Goal: Use online tool/utility: Utilize a website feature to perform a specific function

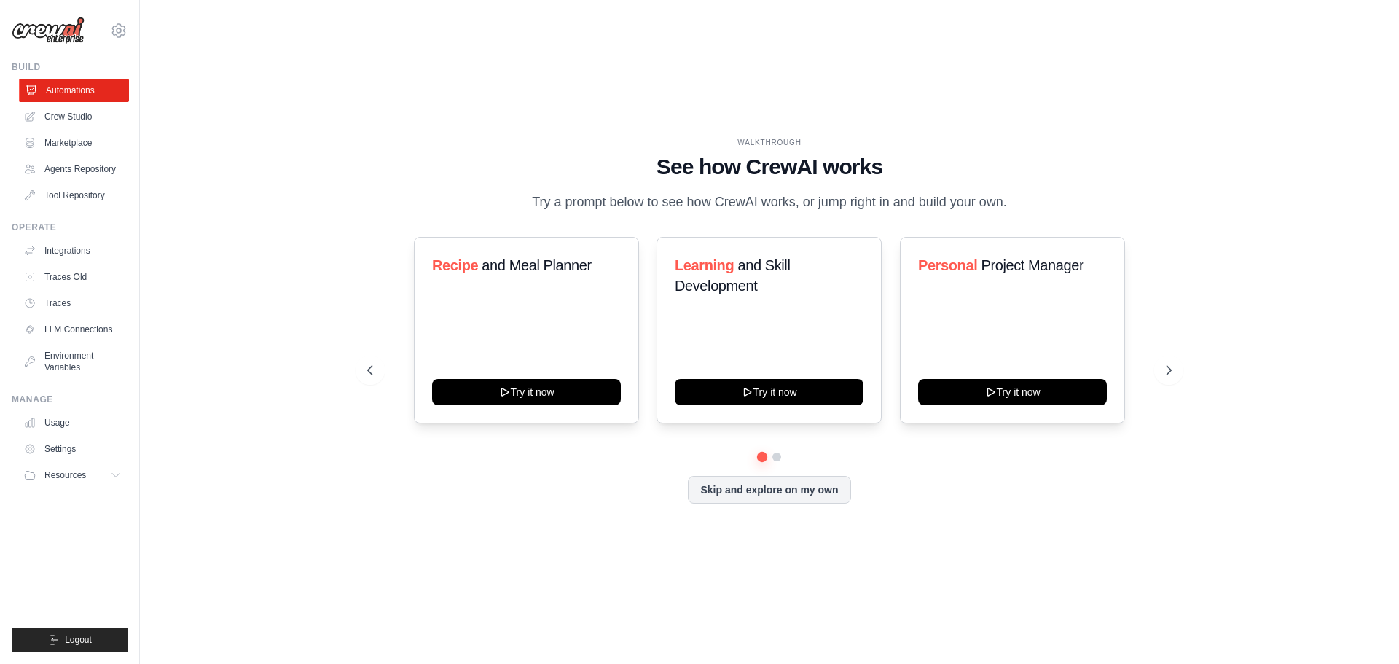
click at [78, 87] on link "Automations" at bounding box center [74, 90] width 110 height 23
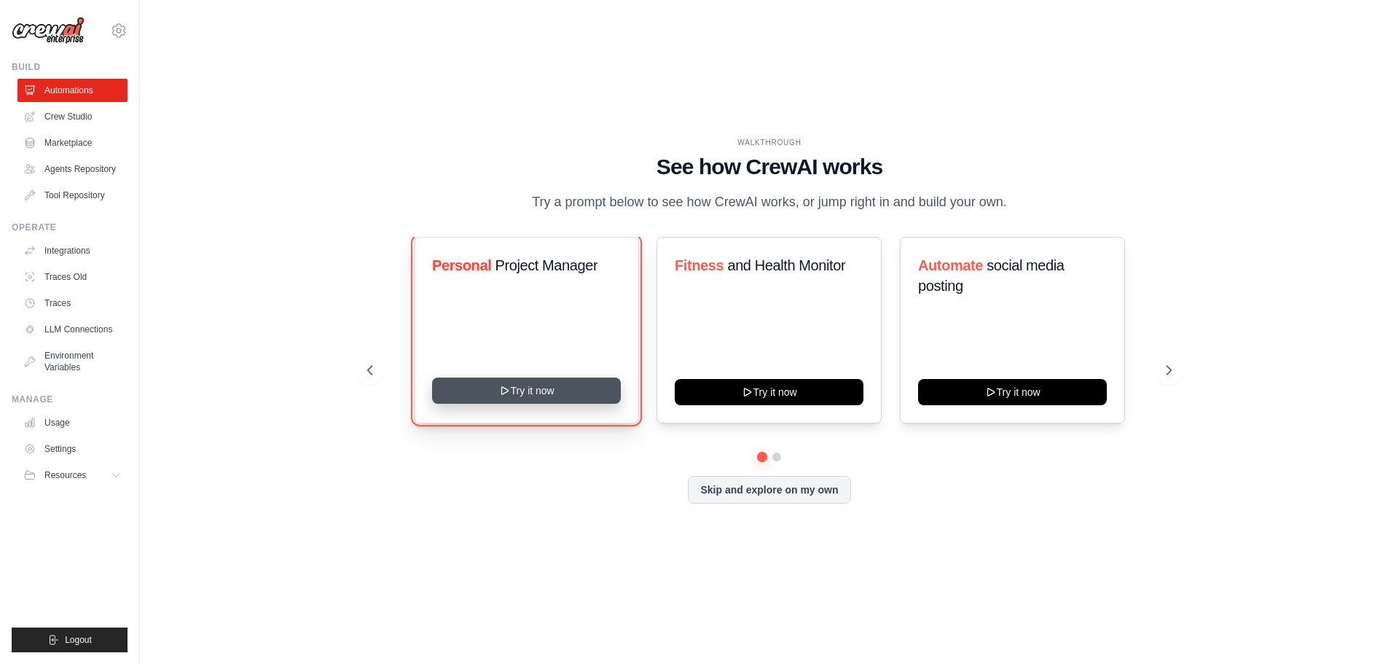
click at [567, 403] on button "Try it now" at bounding box center [526, 390] width 189 height 26
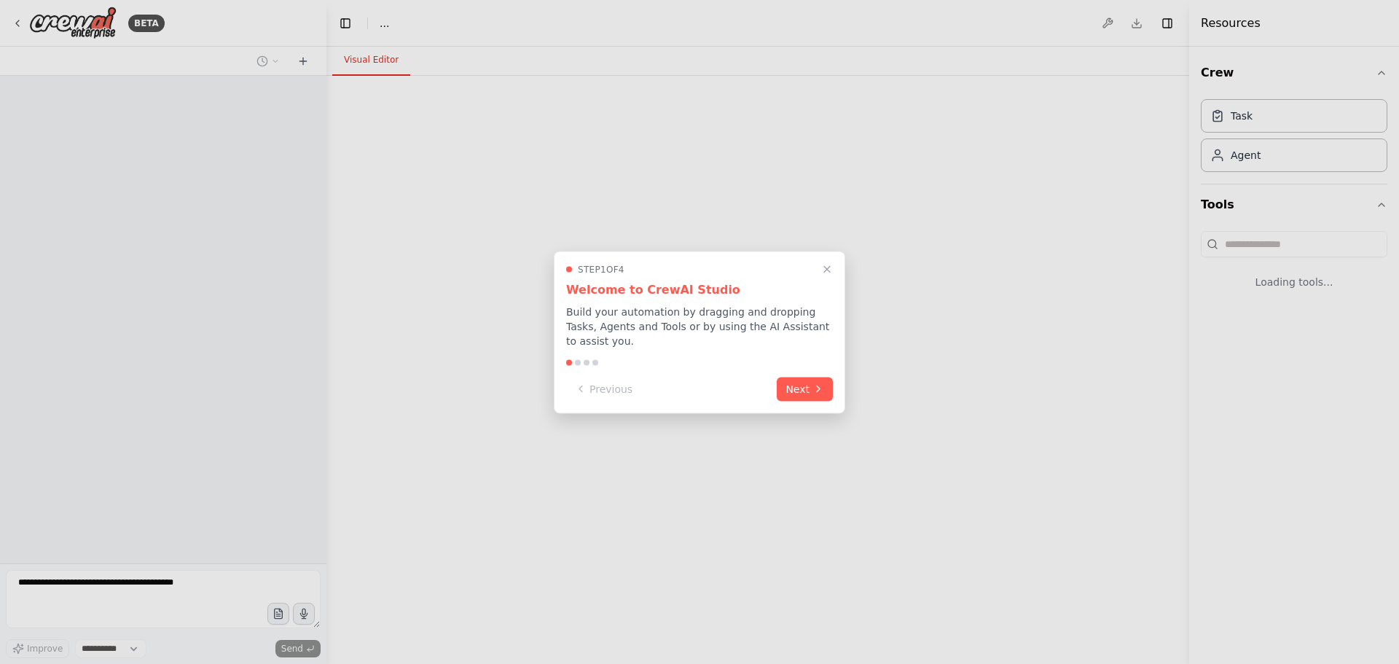
select select "****"
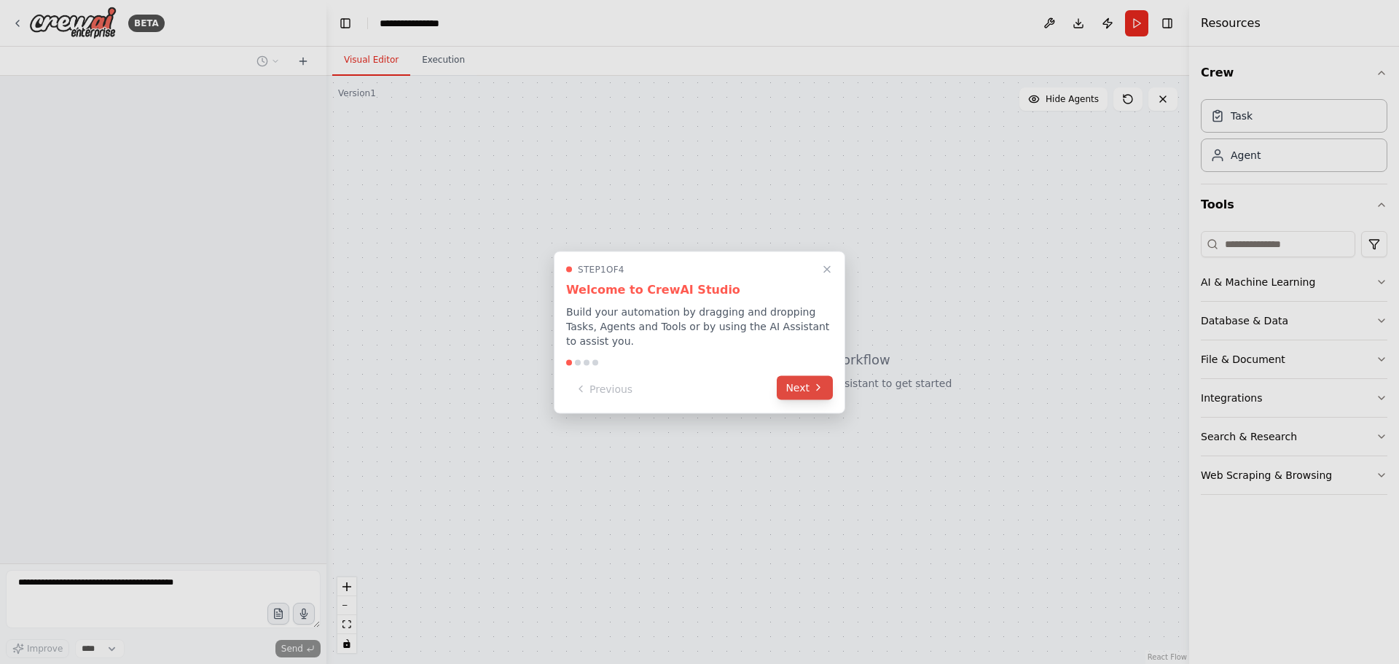
click at [826, 387] on button "Next" at bounding box center [805, 387] width 56 height 24
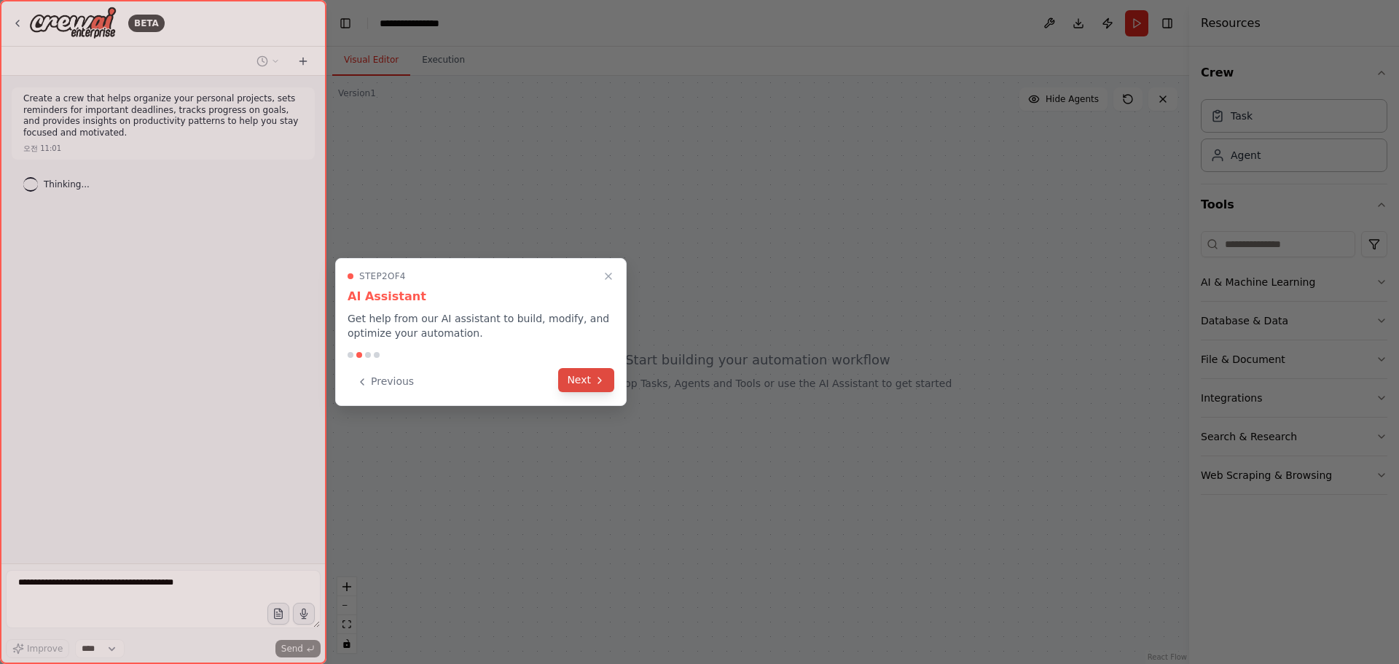
click at [599, 388] on button "Next" at bounding box center [586, 380] width 56 height 24
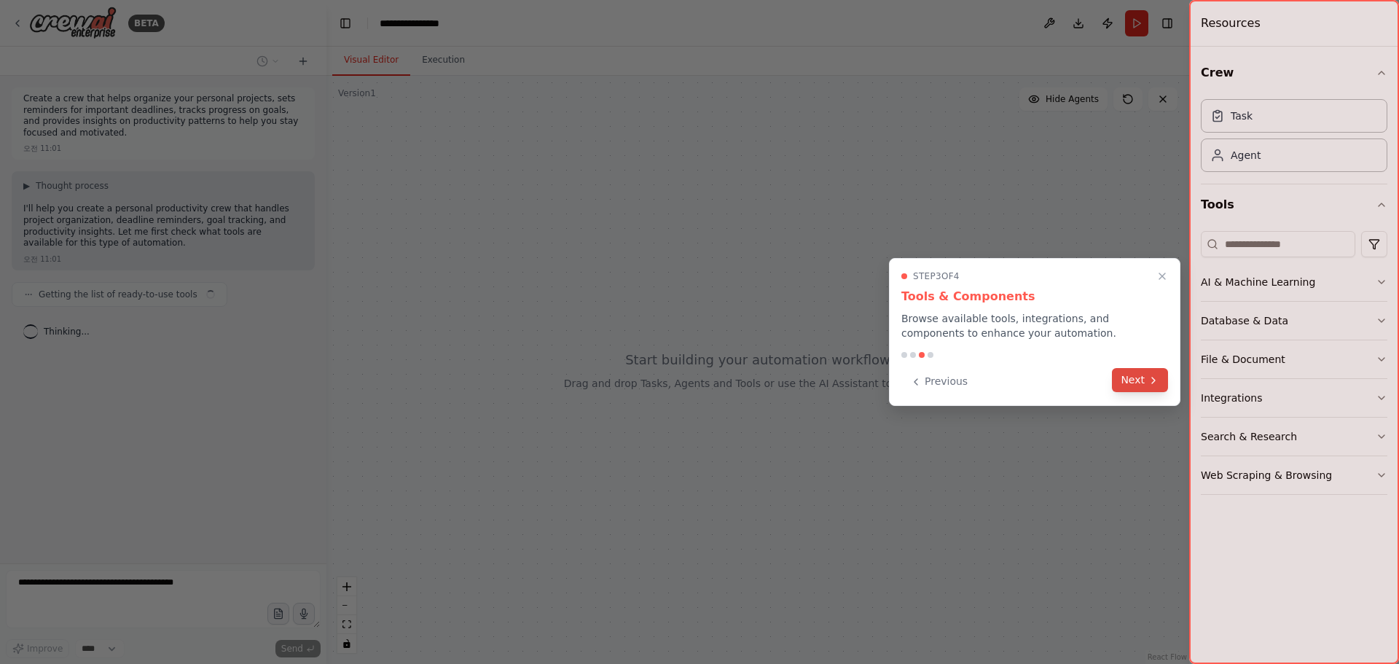
click at [1149, 372] on button "Next" at bounding box center [1140, 380] width 56 height 24
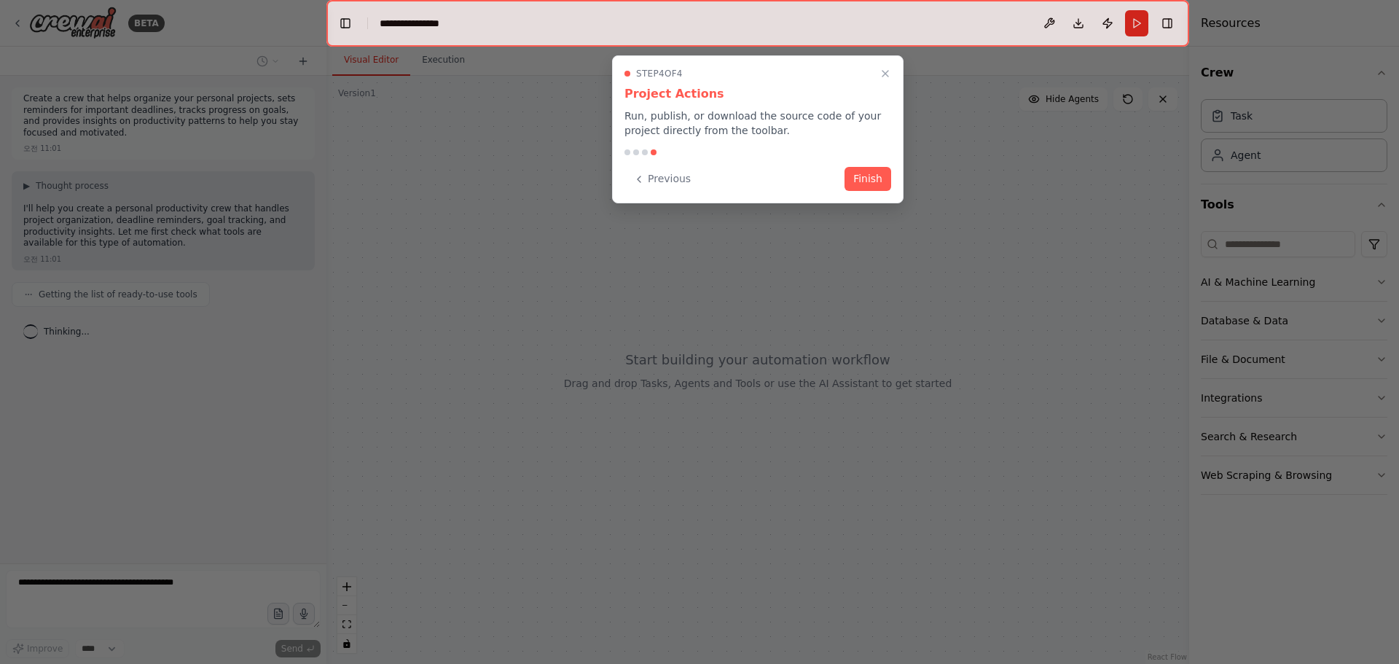
click at [850, 168] on button "Finish" at bounding box center [868, 179] width 47 height 24
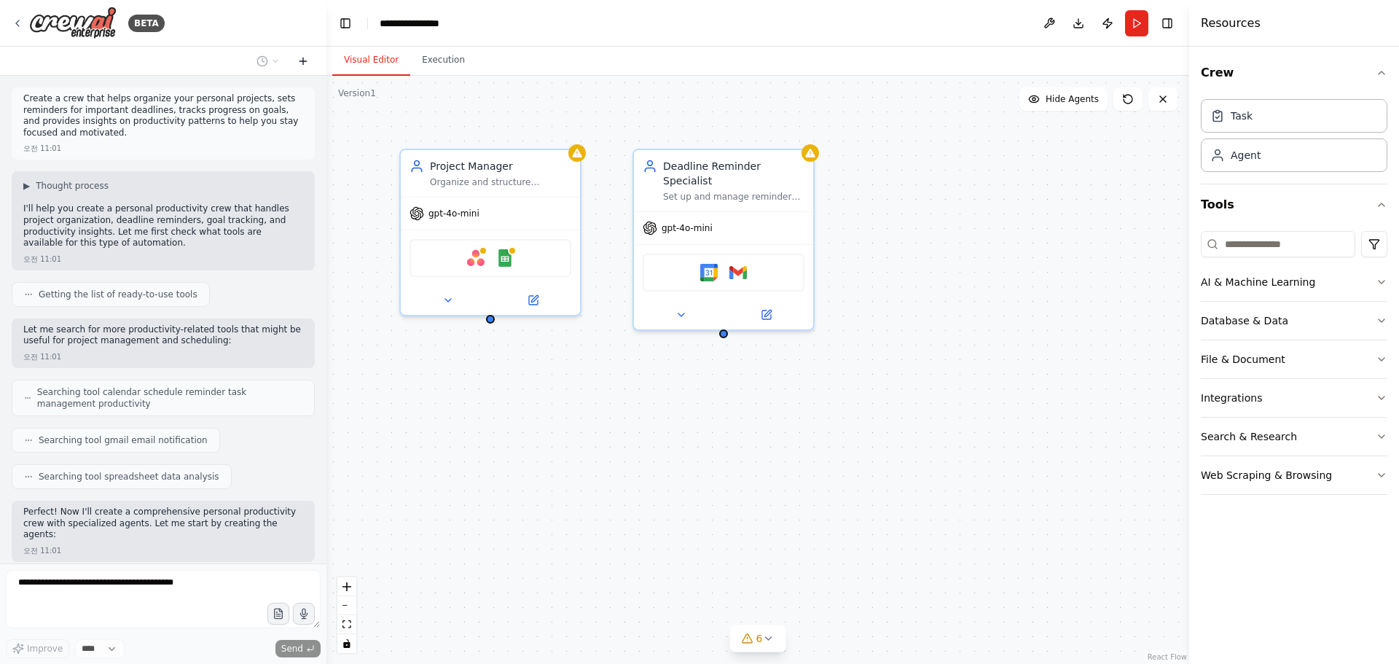
click at [308, 58] on icon at bounding box center [303, 61] width 12 height 12
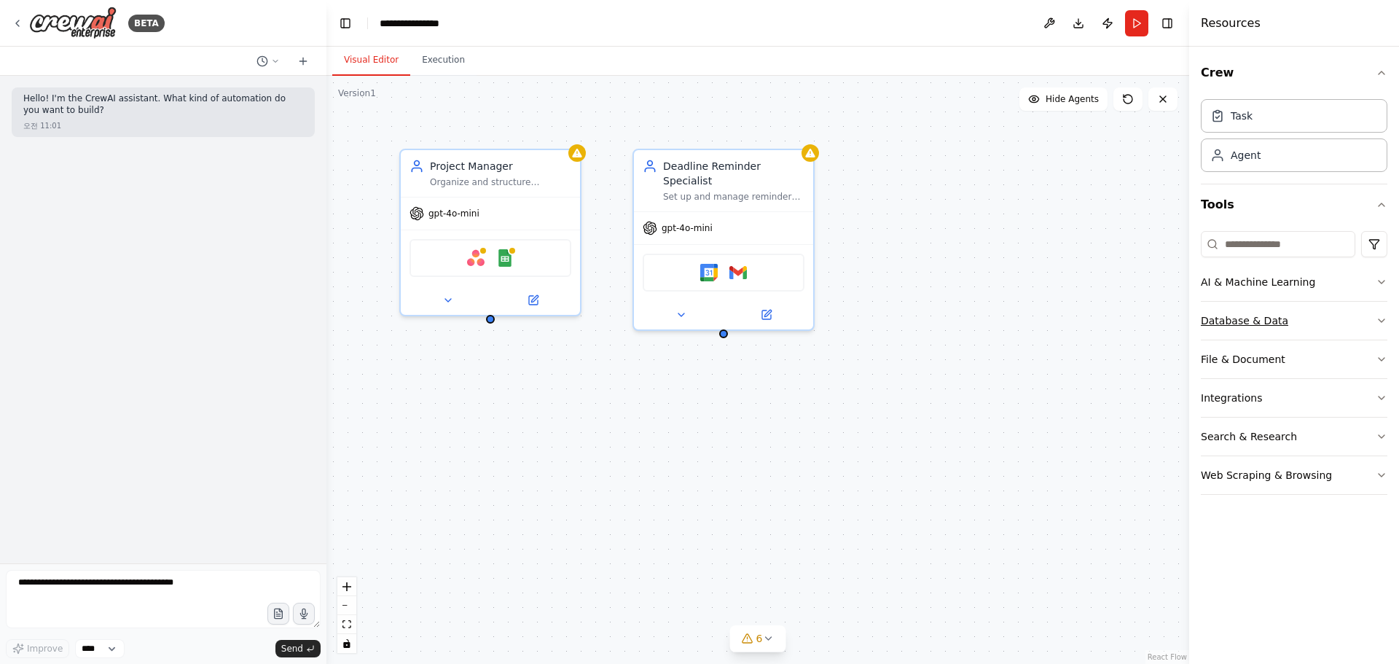
click at [1370, 314] on button "Database & Data" at bounding box center [1294, 321] width 187 height 38
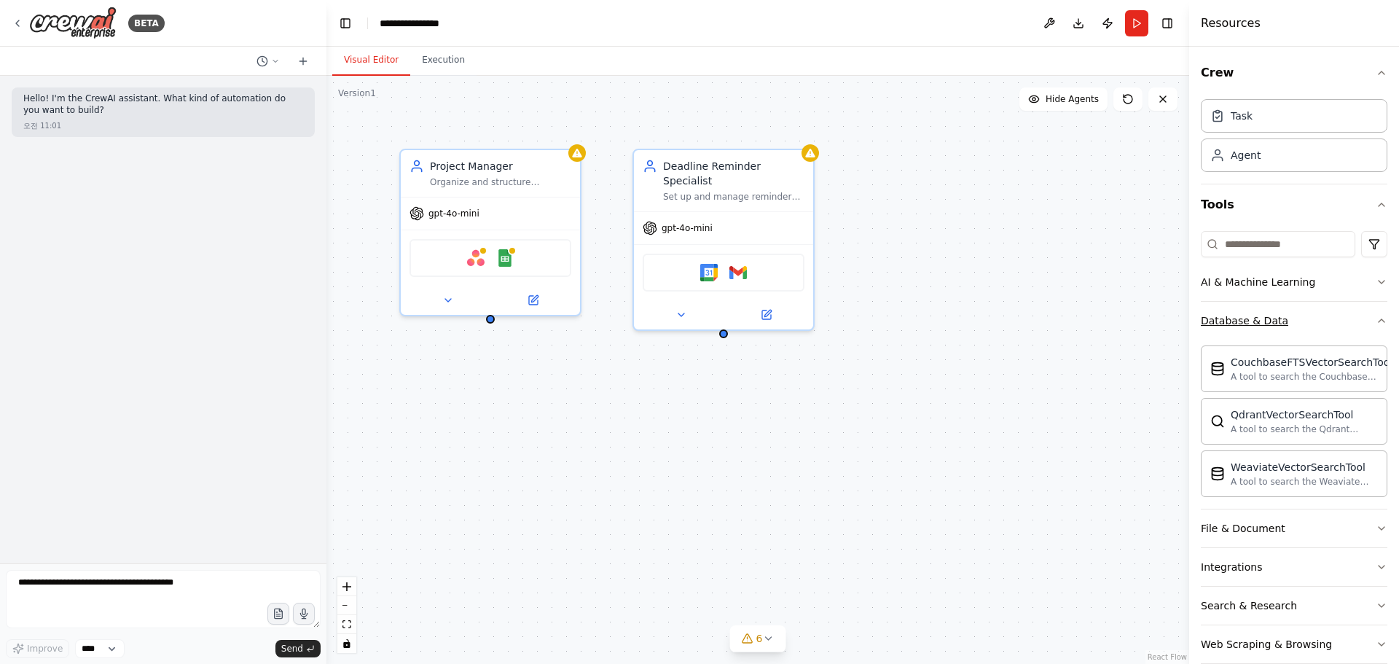
click at [1372, 314] on button "Database & Data" at bounding box center [1294, 321] width 187 height 38
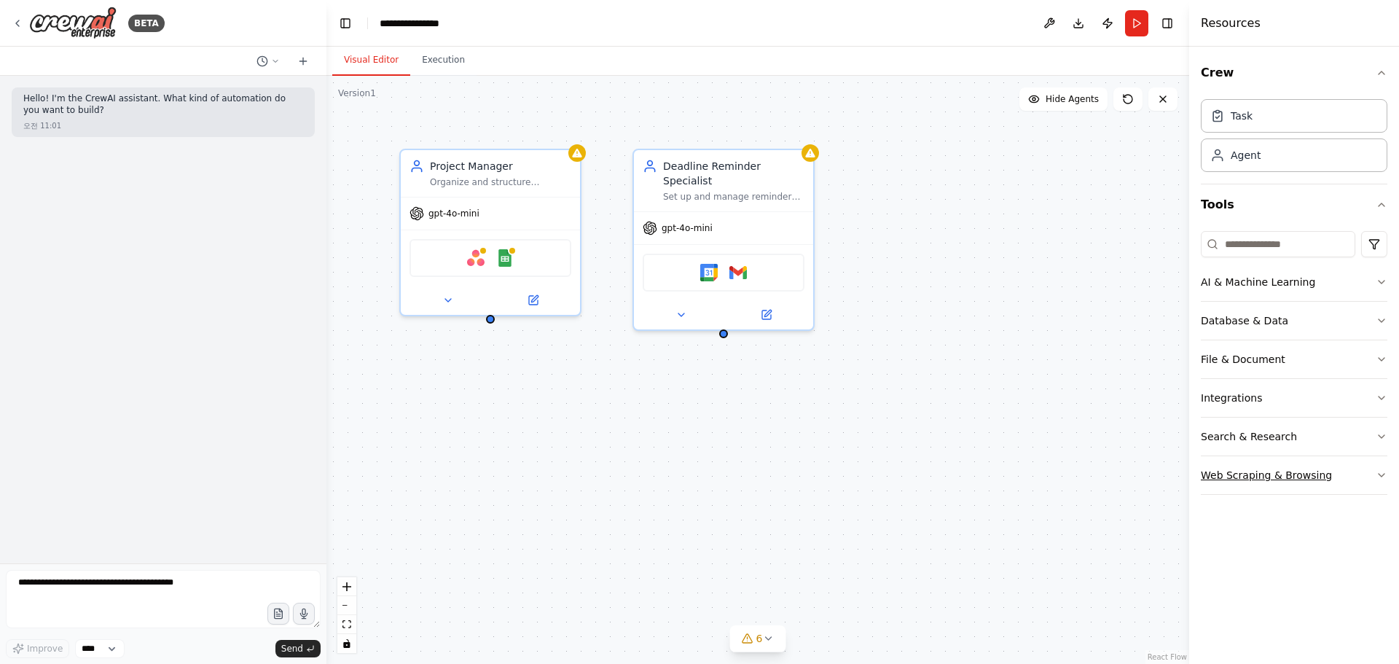
click at [1375, 484] on button "Web Scraping & Browsing" at bounding box center [1294, 475] width 187 height 38
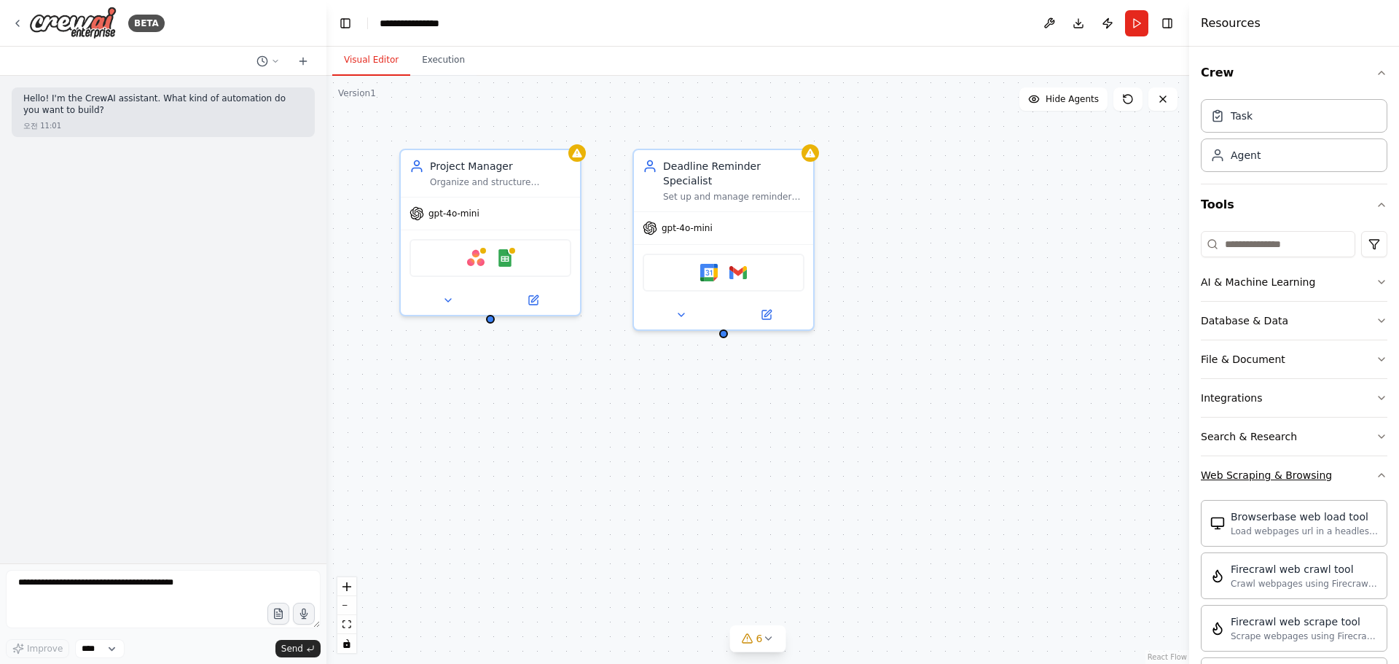
click at [1376, 477] on icon "button" at bounding box center [1382, 475] width 12 height 12
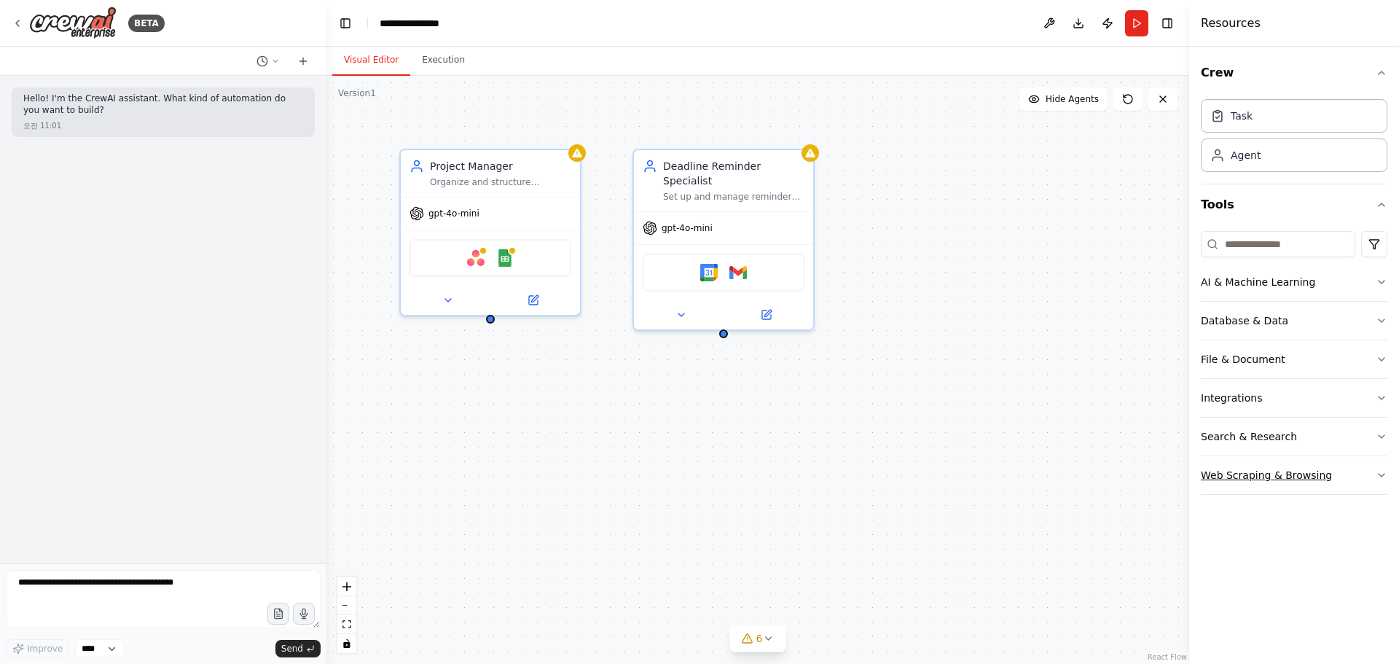
click at [1374, 477] on button "Web Scraping & Browsing" at bounding box center [1294, 475] width 187 height 38
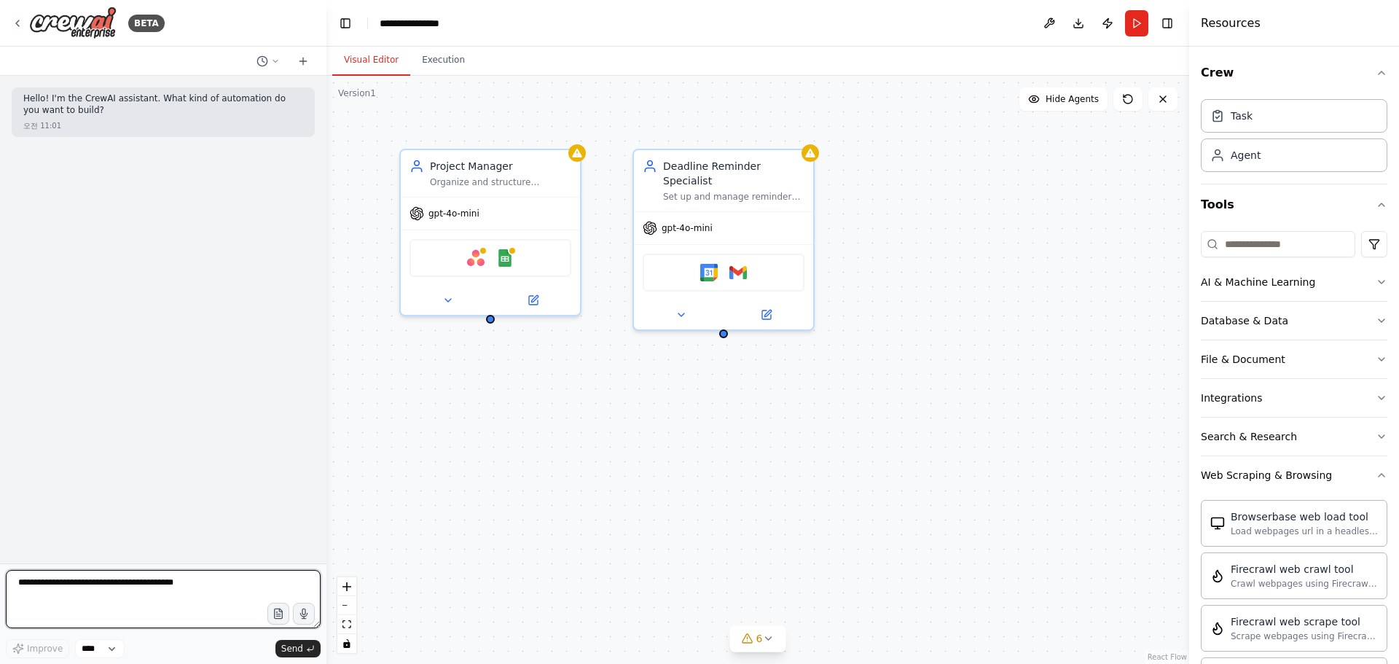
click at [183, 595] on textarea at bounding box center [163, 599] width 315 height 58
type textarea "*"
type textarea "**********"
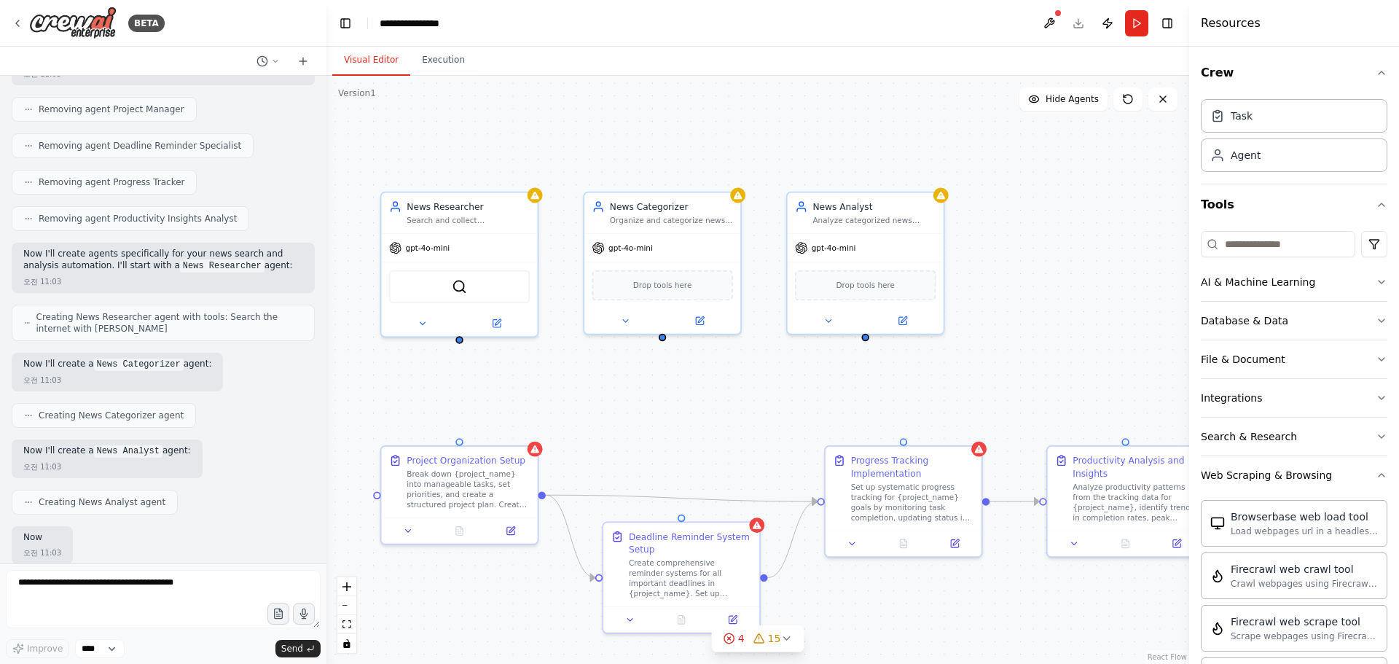
scroll to position [614, 0]
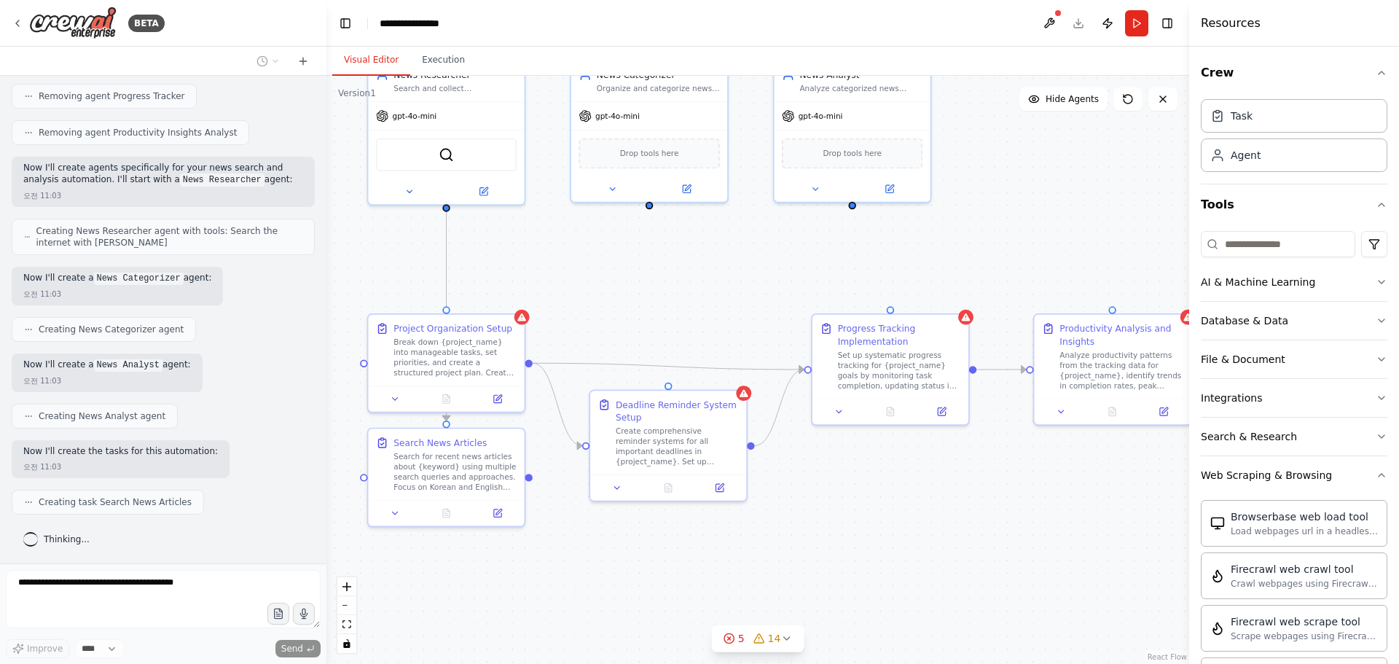
drag, startPoint x: 754, startPoint y: 407, endPoint x: 743, endPoint y: 257, distance: 149.7
click at [743, 262] on div ".deletable-edge-delete-btn { width: 20px; height: 20px; border: 0px solid #ffff…" at bounding box center [757, 370] width 863 height 588
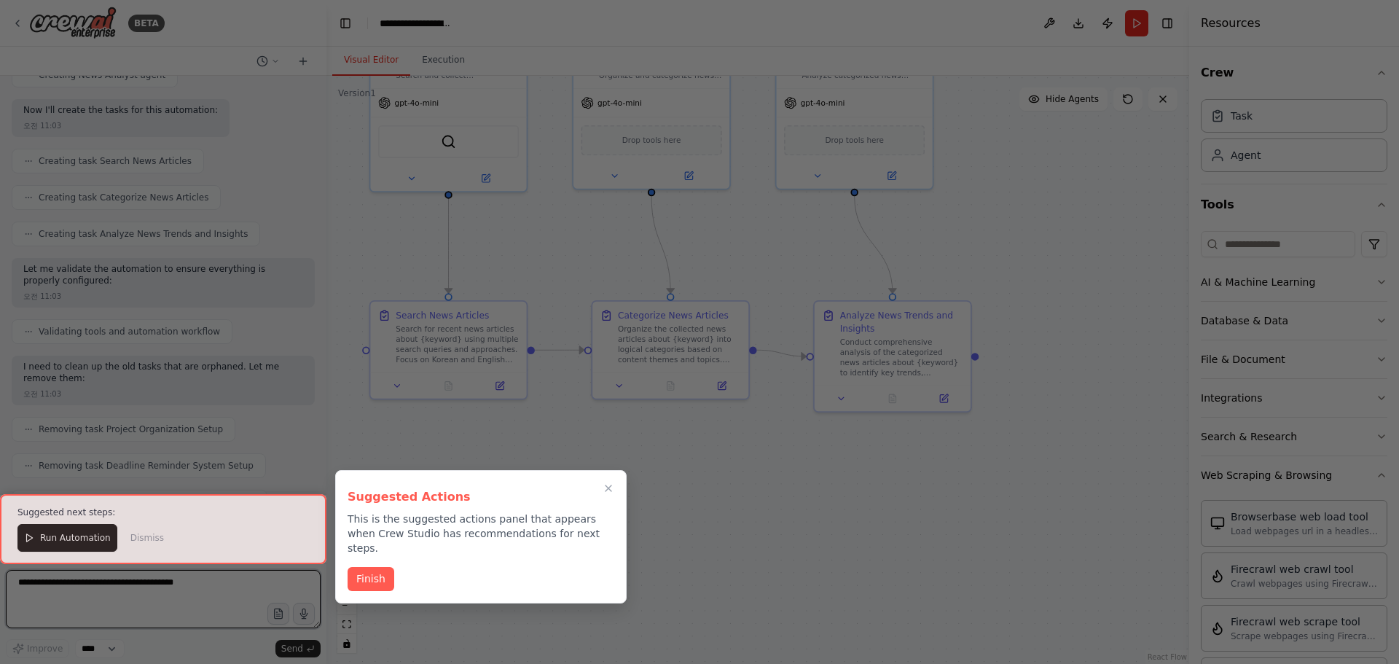
scroll to position [1914, 0]
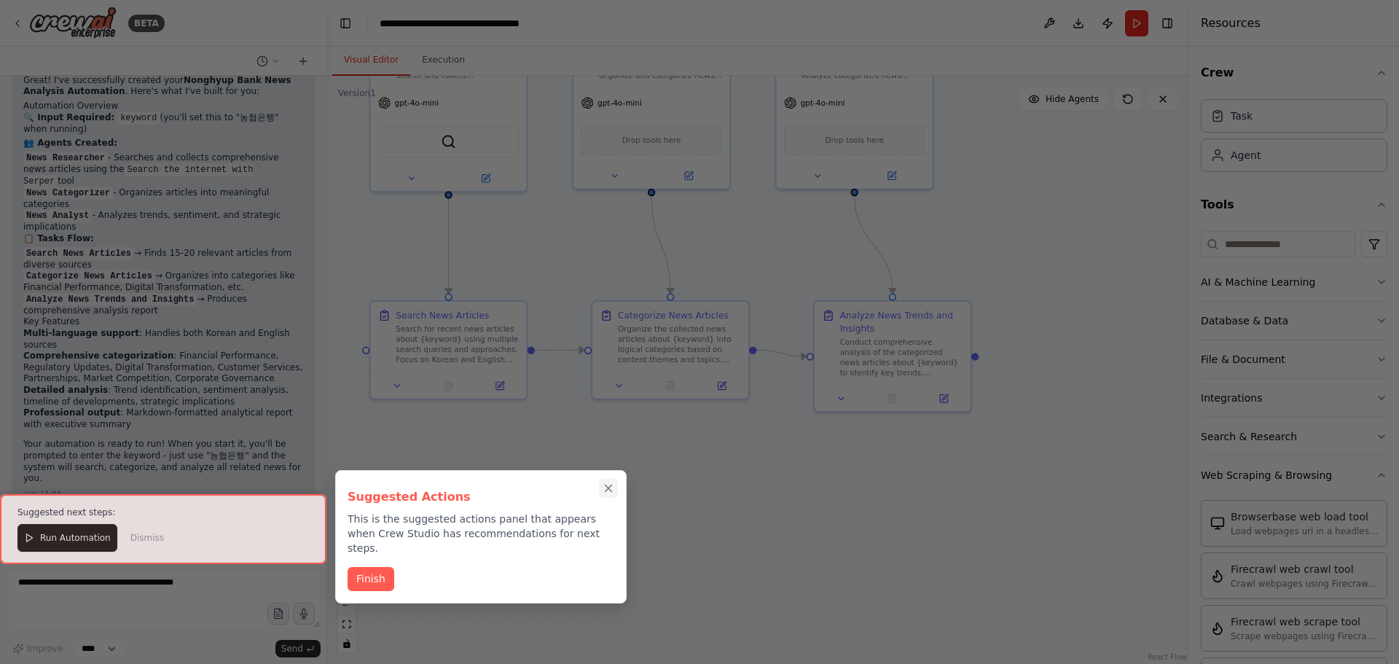
click at [614, 479] on div "Suggested Actions This is the suggested actions panel that appears when Crew St…" at bounding box center [481, 536] width 292 height 133
click at [610, 488] on icon "Close walkthrough" at bounding box center [609, 488] width 12 height 12
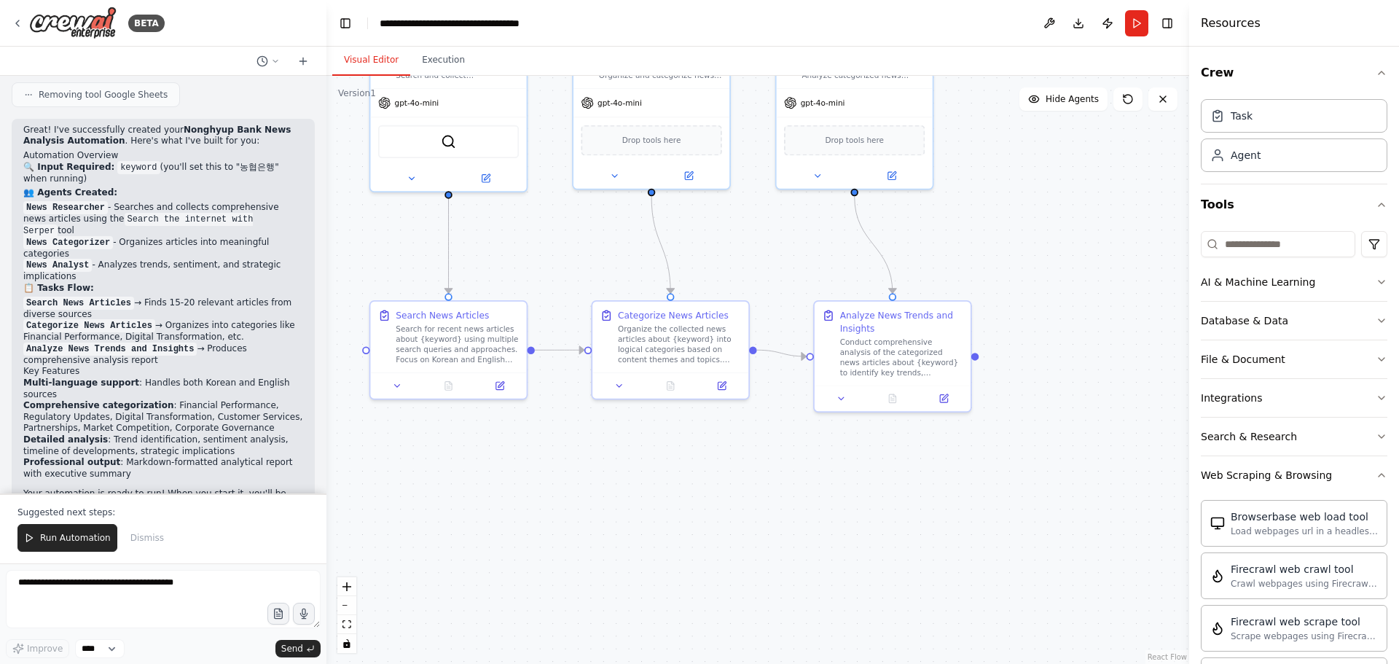
scroll to position [1841, 0]
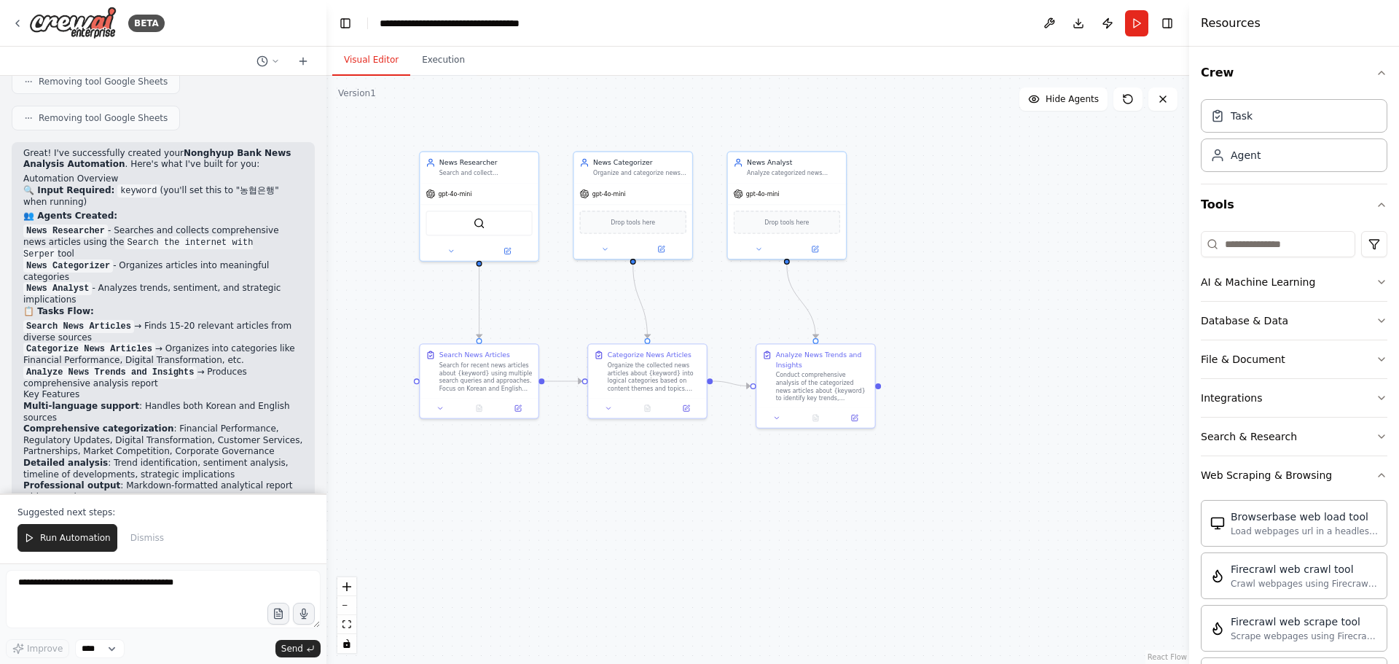
drag, startPoint x: 728, startPoint y: 268, endPoint x: 728, endPoint y: 306, distance: 37.9
click at [728, 306] on div ".deletable-edge-delete-btn { width: 20px; height: 20px; border: 0px solid #ffff…" at bounding box center [757, 370] width 863 height 588
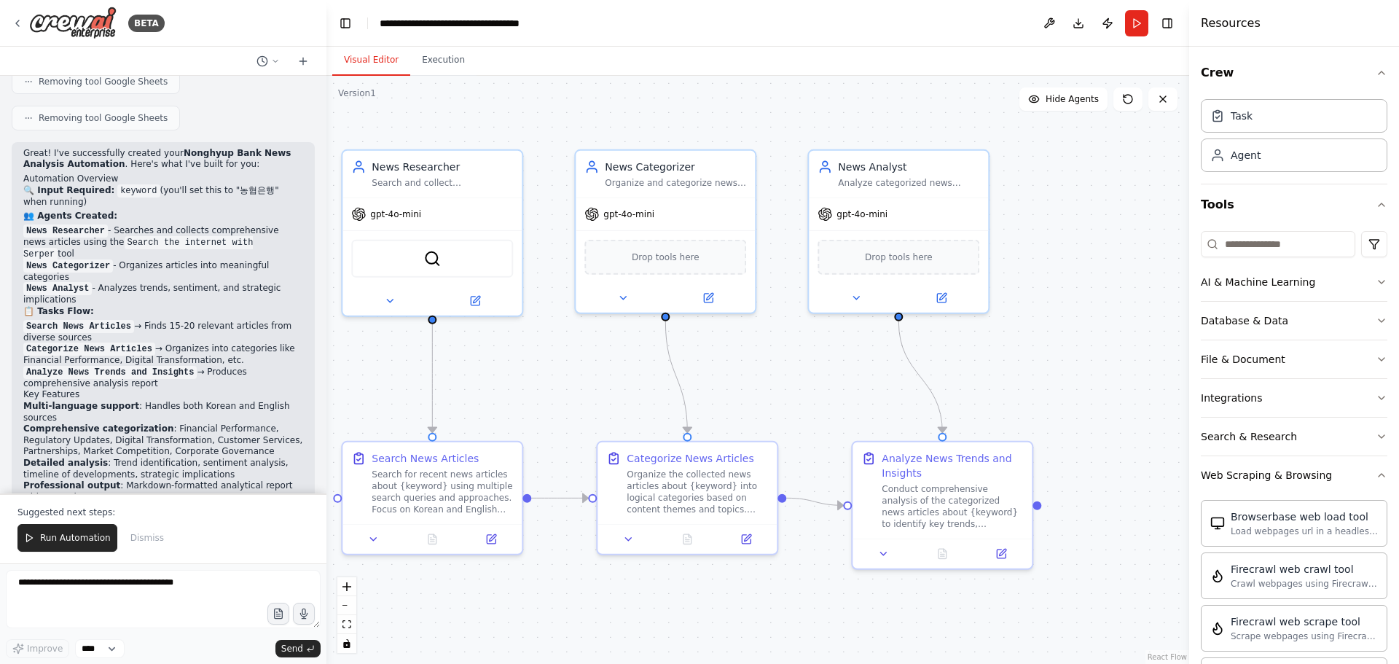
drag, startPoint x: 690, startPoint y: 296, endPoint x: 761, endPoint y: 386, distance: 114.2
click at [761, 386] on div ".deletable-edge-delete-btn { width: 20px; height: 20px; border: 0px solid #ffff…" at bounding box center [757, 370] width 863 height 588
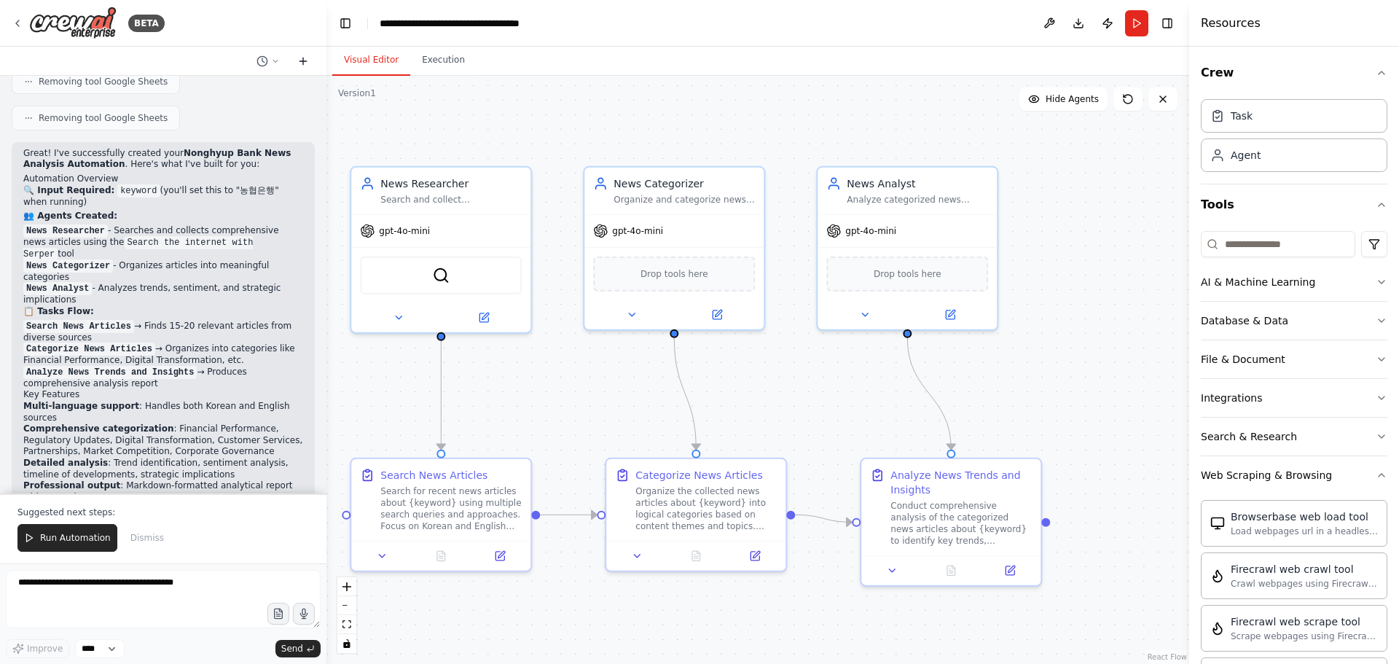
click at [297, 61] on icon at bounding box center [303, 61] width 12 height 12
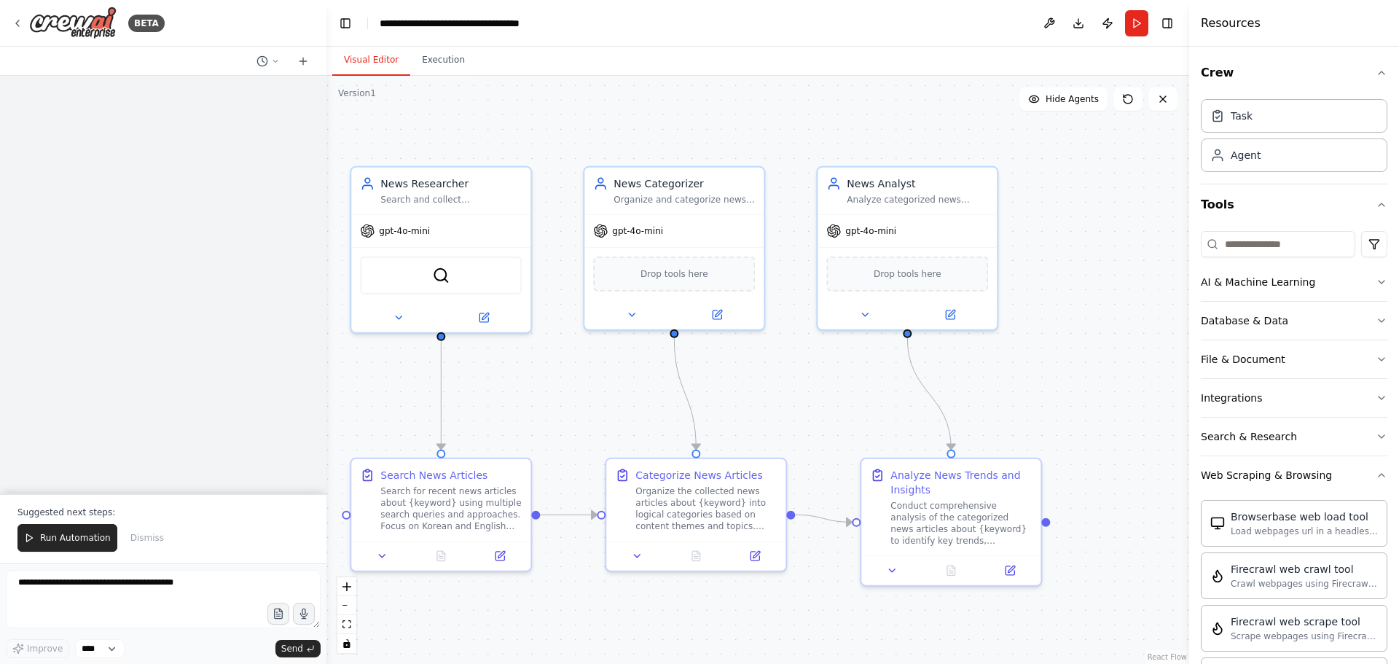
scroll to position [0, 0]
click at [143, 537] on span "Dismiss" at bounding box center [147, 538] width 34 height 12
